Goal: Transaction & Acquisition: Purchase product/service

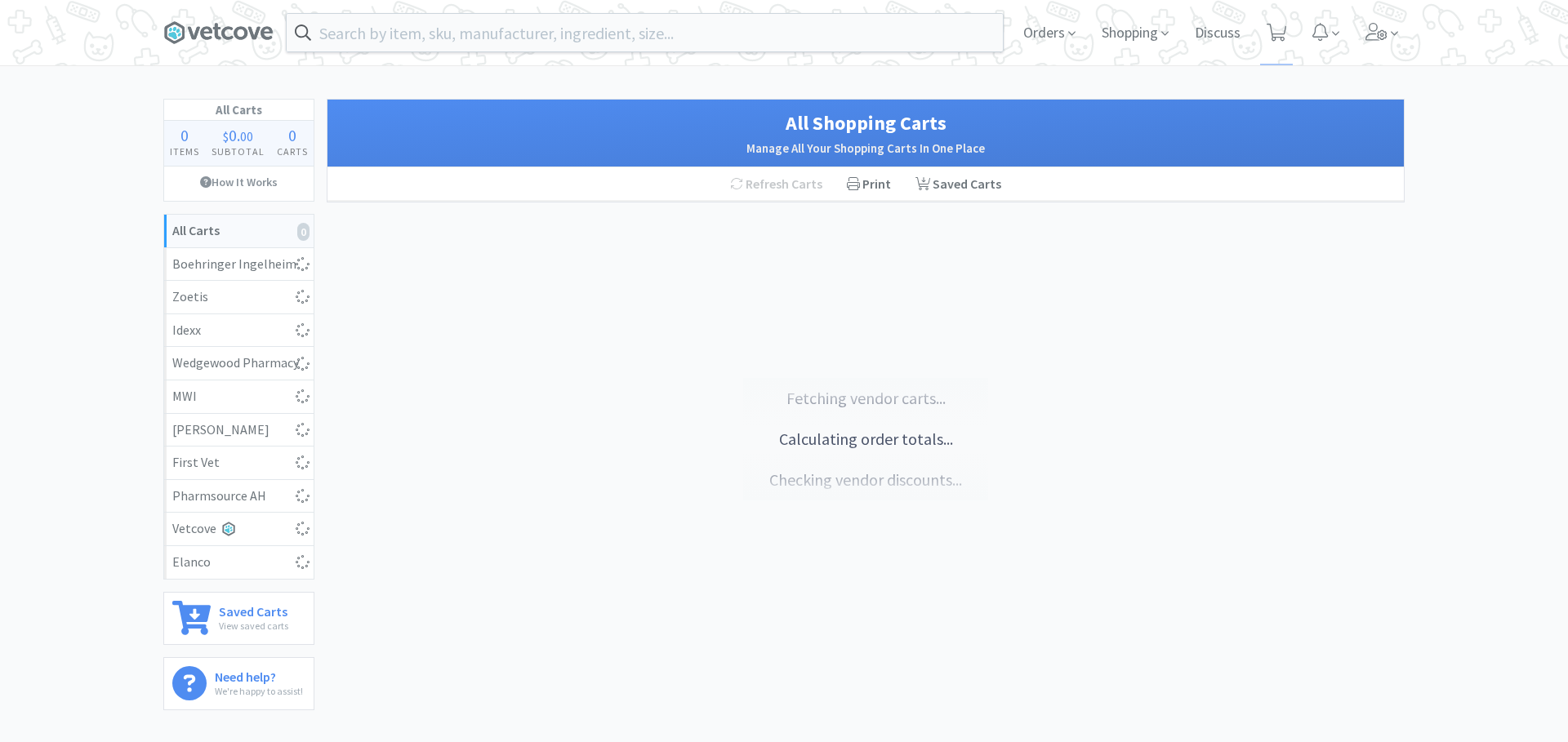
select select "1"
select select "2"
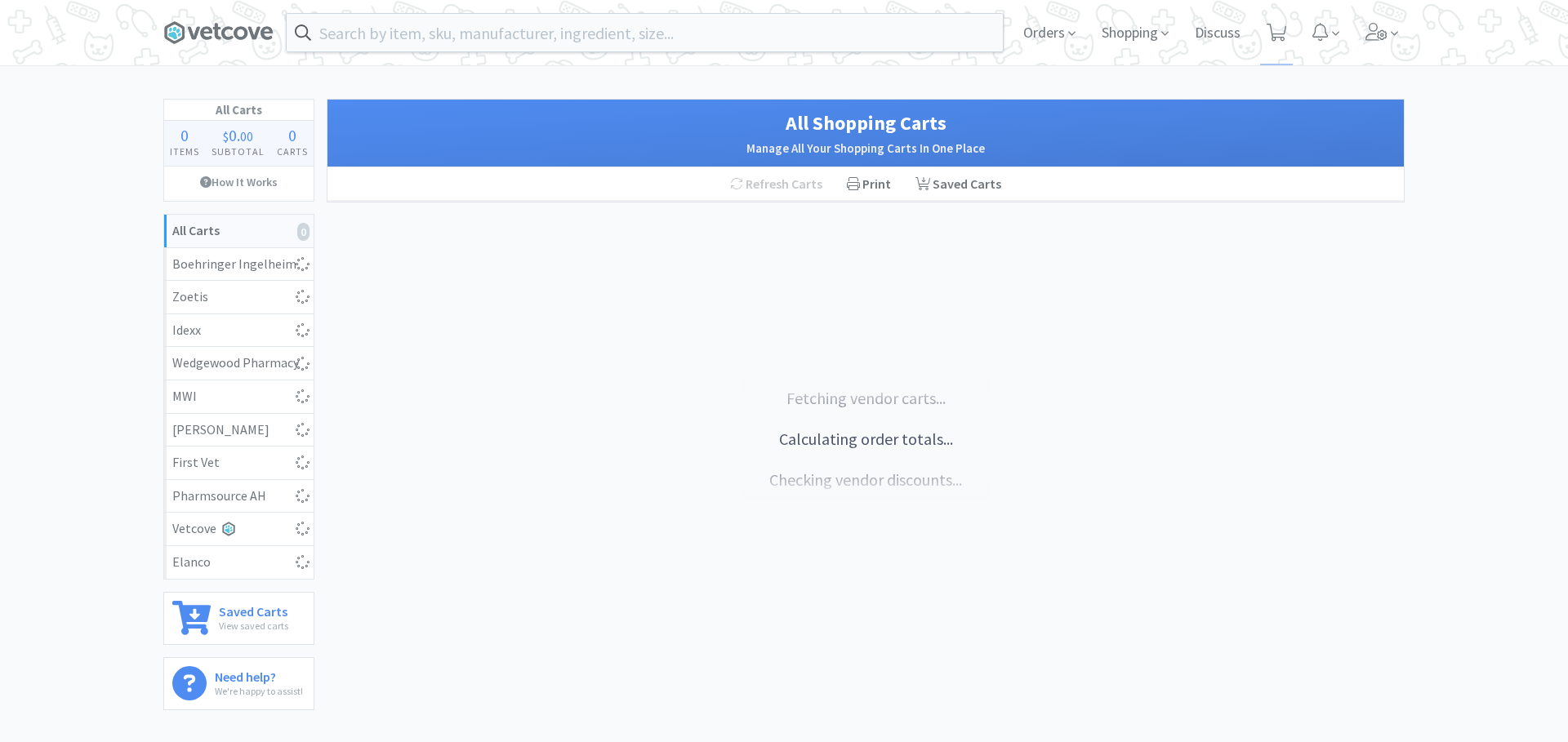
select select "1"
select select "2"
select select "1"
select select "2"
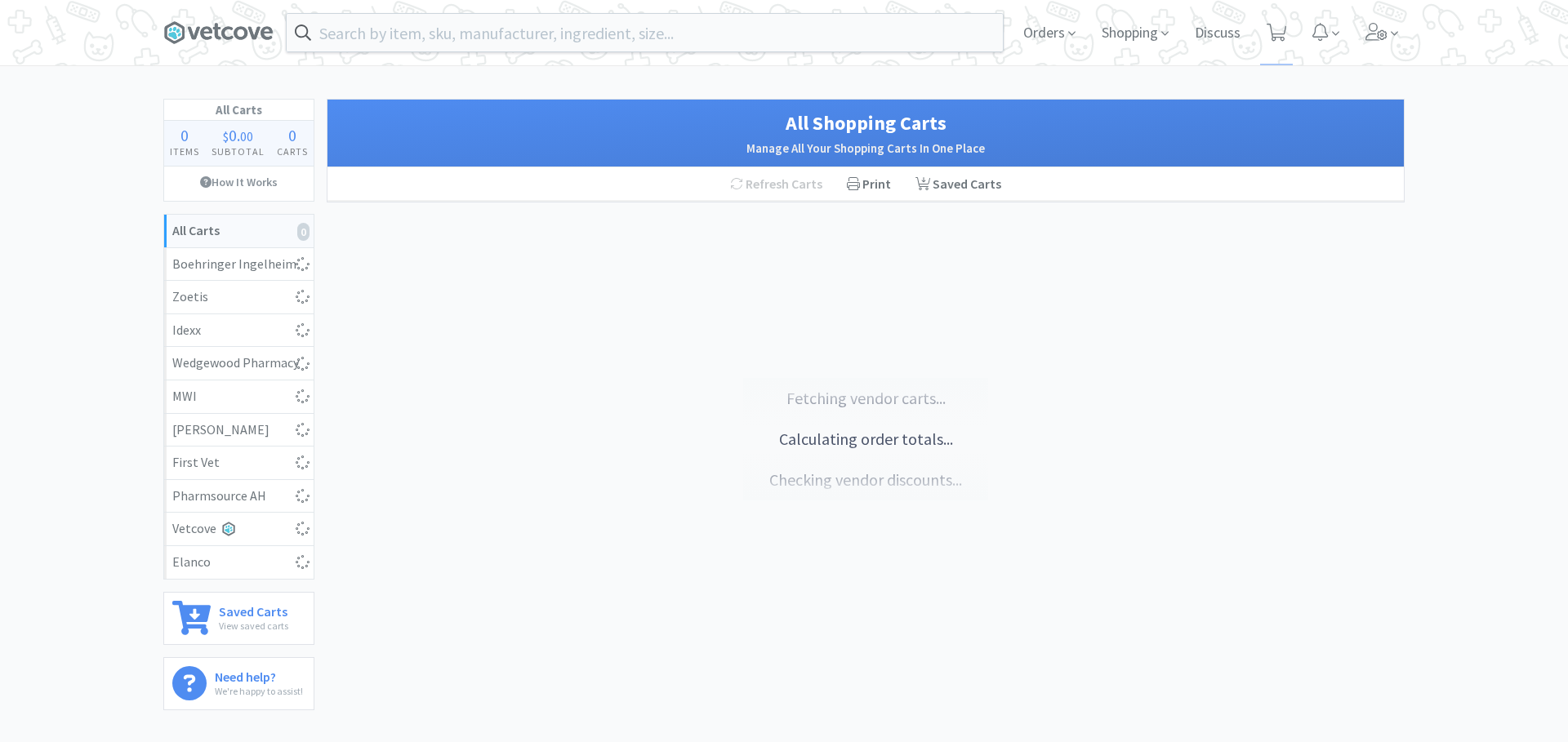
select select "1"
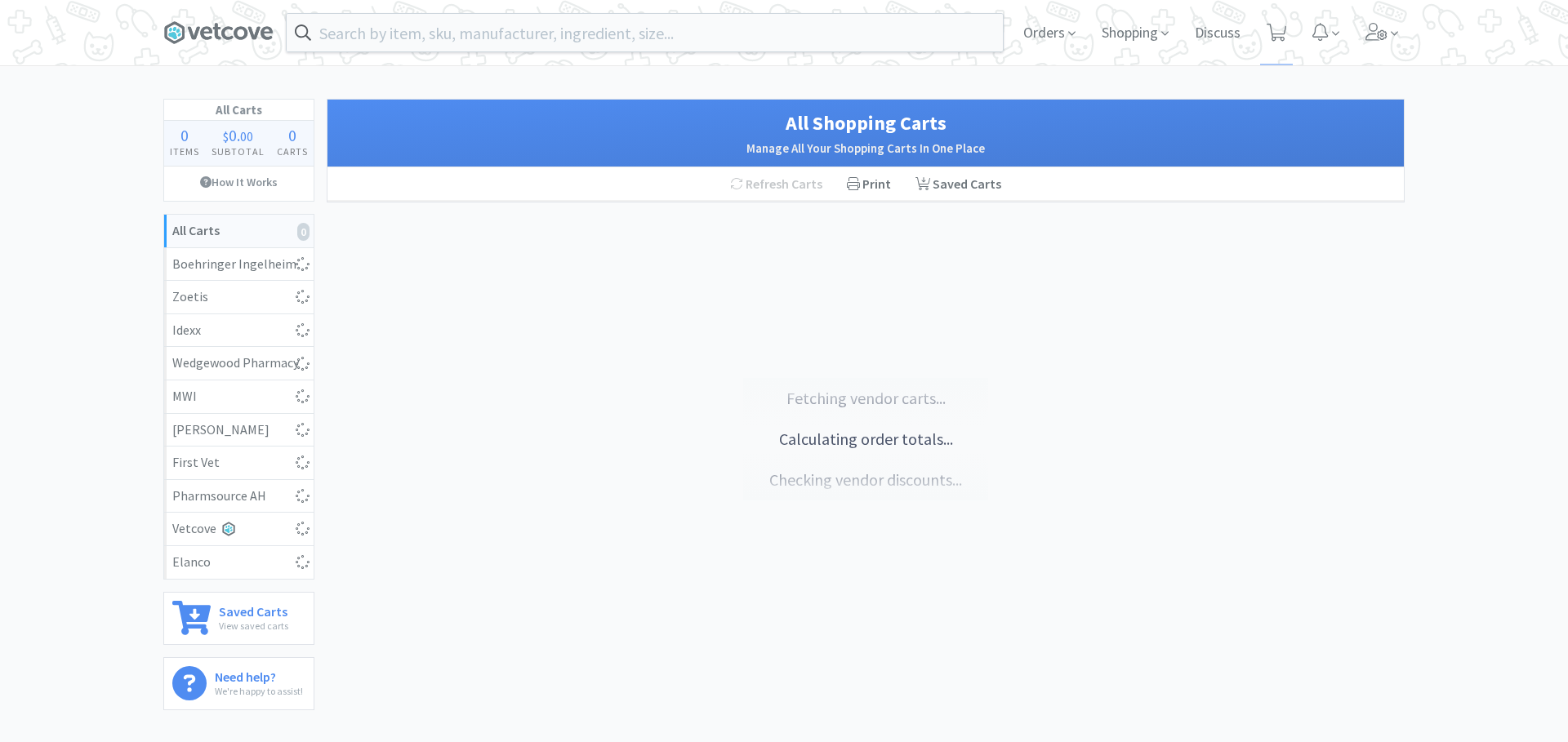
select select "1"
select select "3"
select select "1"
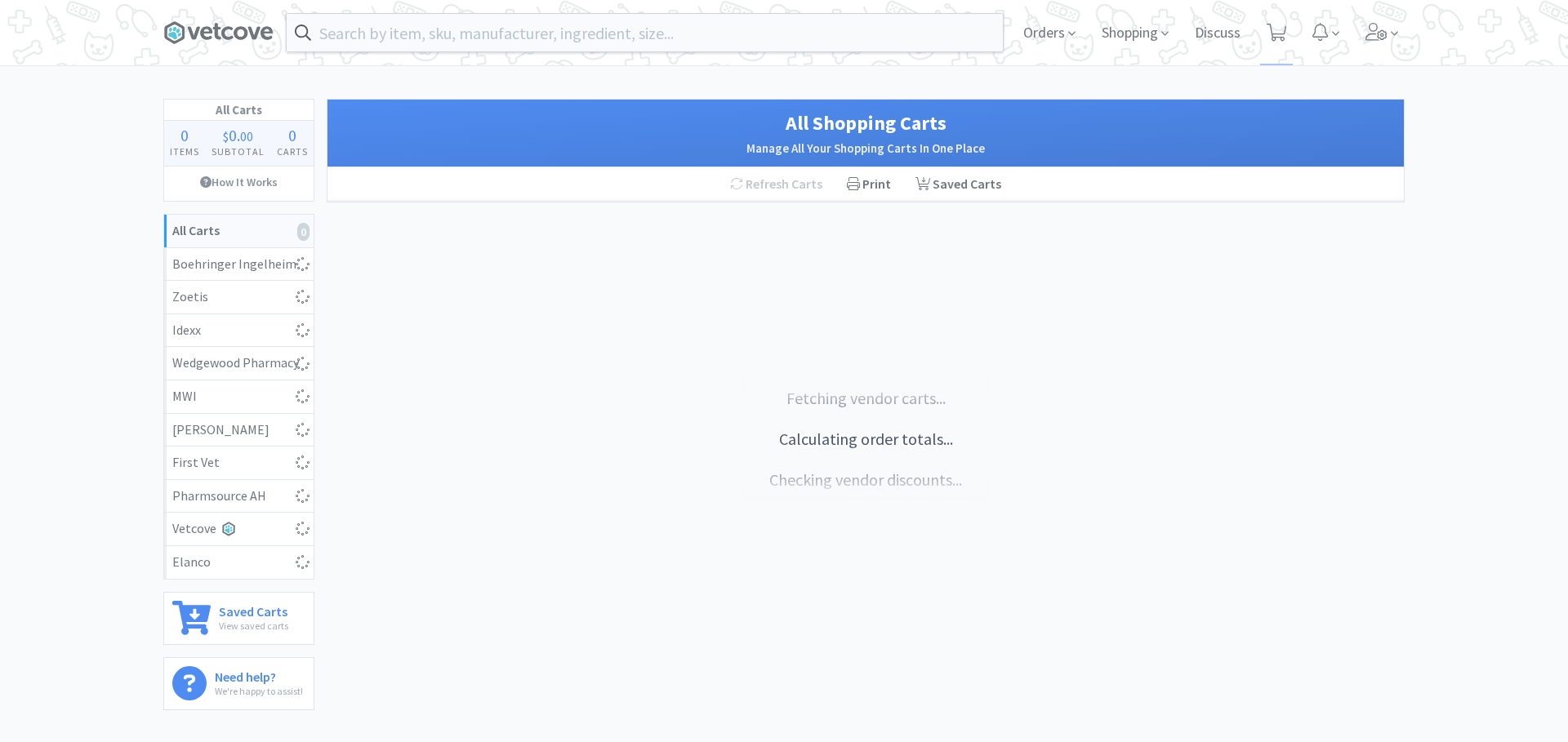
select select "1"
